Goal: Information Seeking & Learning: Compare options

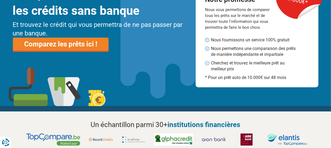
scroll to position [54, 0]
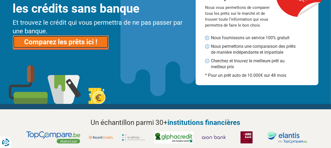
click at [59, 36] on link "Comparez les prêts ici !" at bounding box center [61, 41] width 96 height 13
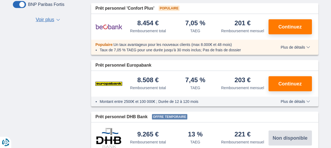
scroll to position [295, 0]
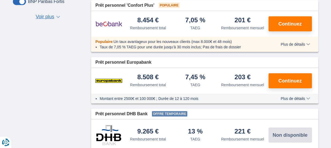
click at [290, 98] on span "Plus de détails" at bounding box center [294, 98] width 29 height 4
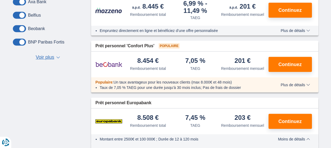
scroll to position [241, 0]
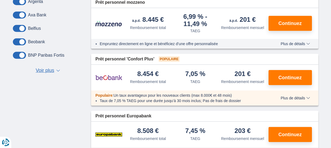
click at [299, 99] on div "Populaire : Un taux avantageux pour les nouveaux clients (max 8.000€ et 48 mois…" at bounding box center [204, 97] width 227 height 15
click at [295, 97] on span "Plus de détails" at bounding box center [294, 98] width 29 height 4
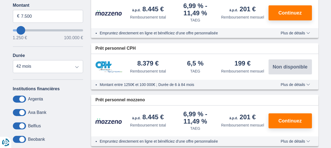
scroll to position [134, 0]
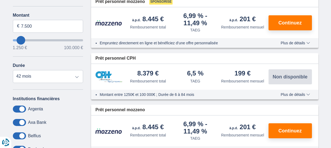
click at [290, 93] on span "Plus de détails" at bounding box center [294, 94] width 29 height 4
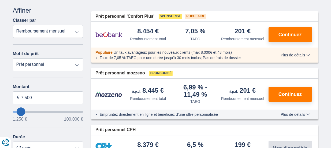
scroll to position [54, 0]
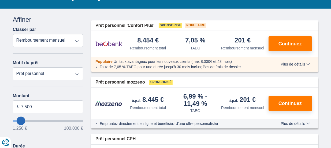
click at [289, 67] on div "Populaire : Un taux avantageux pour les nouveaux clients (max 8.000€ et 48 mois…" at bounding box center [204, 64] width 227 height 15
click at [291, 63] on span "Plus de détails" at bounding box center [294, 64] width 29 height 4
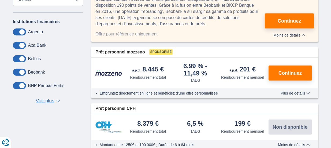
scroll to position [214, 0]
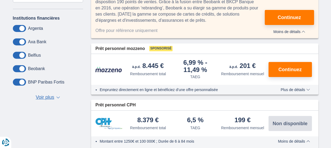
click at [284, 91] on span "Plus de détails" at bounding box center [294, 90] width 29 height 4
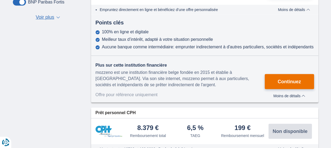
scroll to position [295, 0]
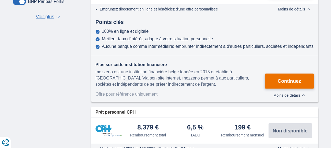
click at [284, 83] on span "Continuez" at bounding box center [289, 80] width 23 height 5
